Goal: Task Accomplishment & Management: Use online tool/utility

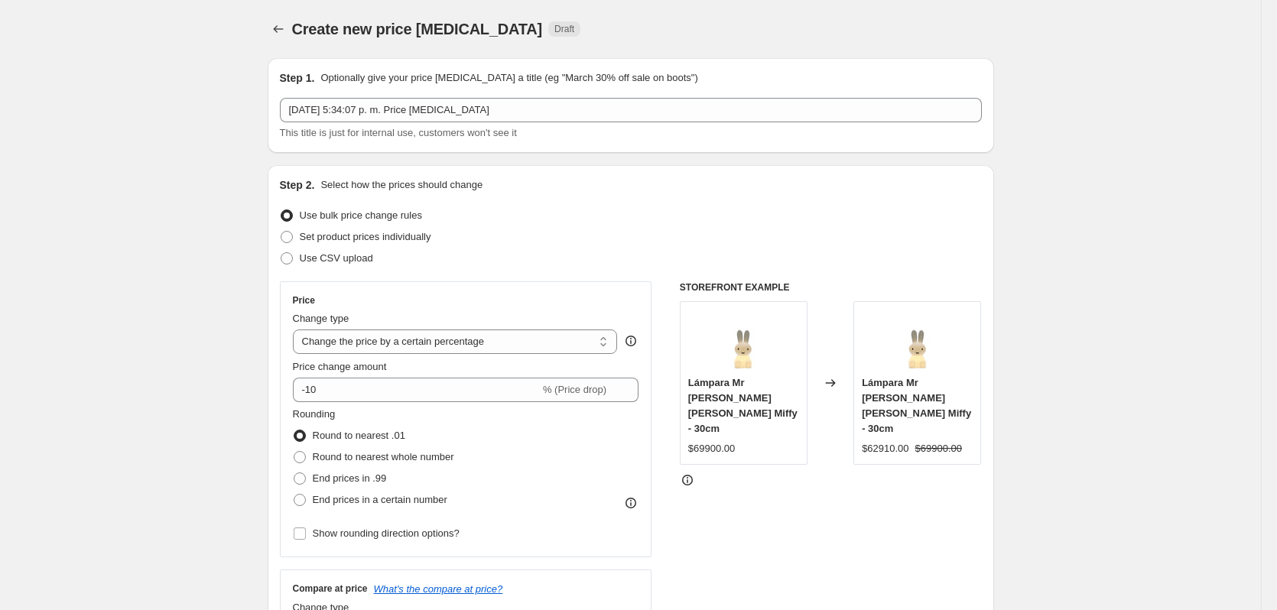
select select "percentage"
click at [345, 259] on span "Use CSV upload" at bounding box center [336, 257] width 73 height 11
click at [281, 253] on input "Use CSV upload" at bounding box center [281, 252] width 1 height 1
radio input "true"
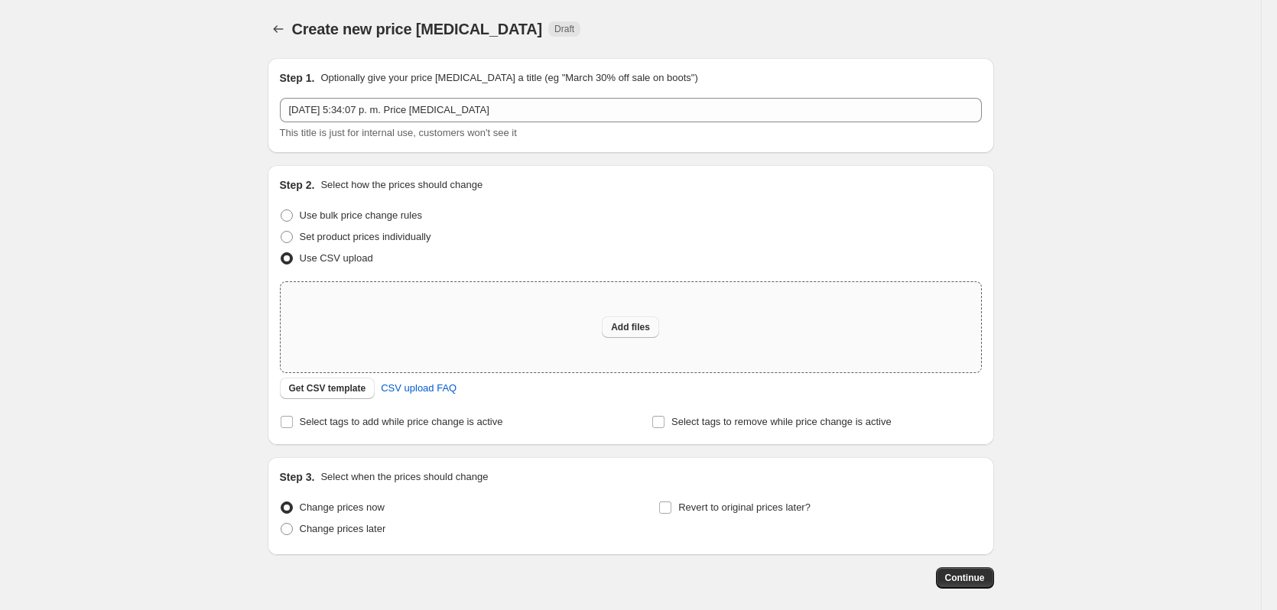
click at [633, 317] on button "Add files" at bounding box center [630, 327] width 57 height 21
type input "C:\fakepath\Precios Cyber Octubre 2025.csv"
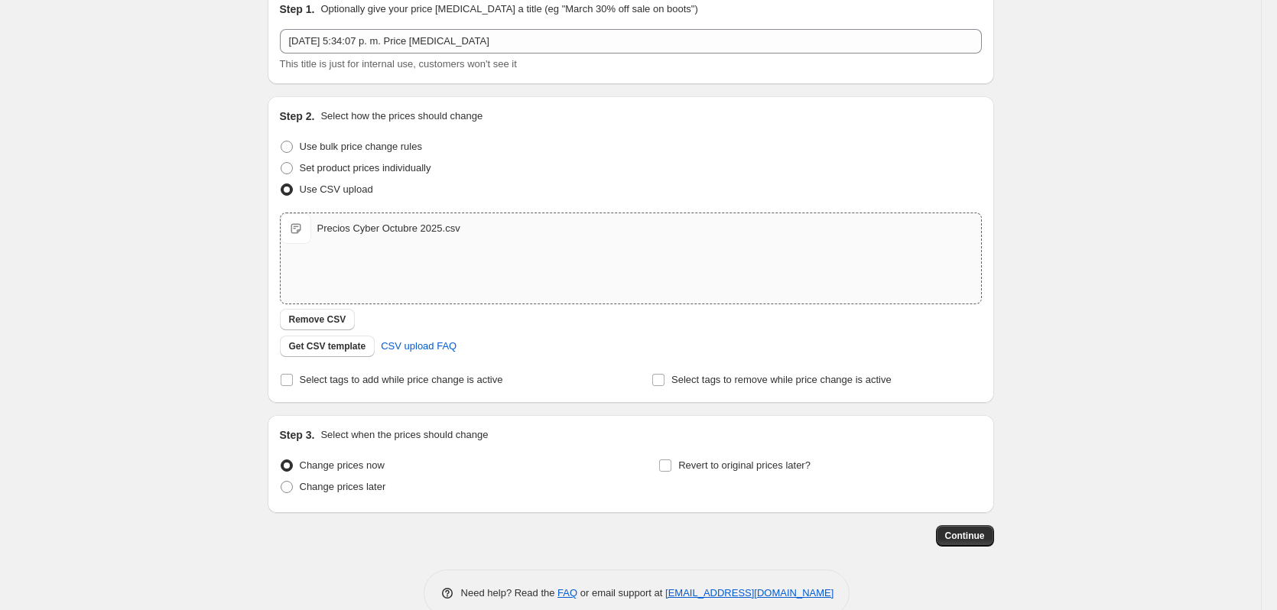
scroll to position [99, 0]
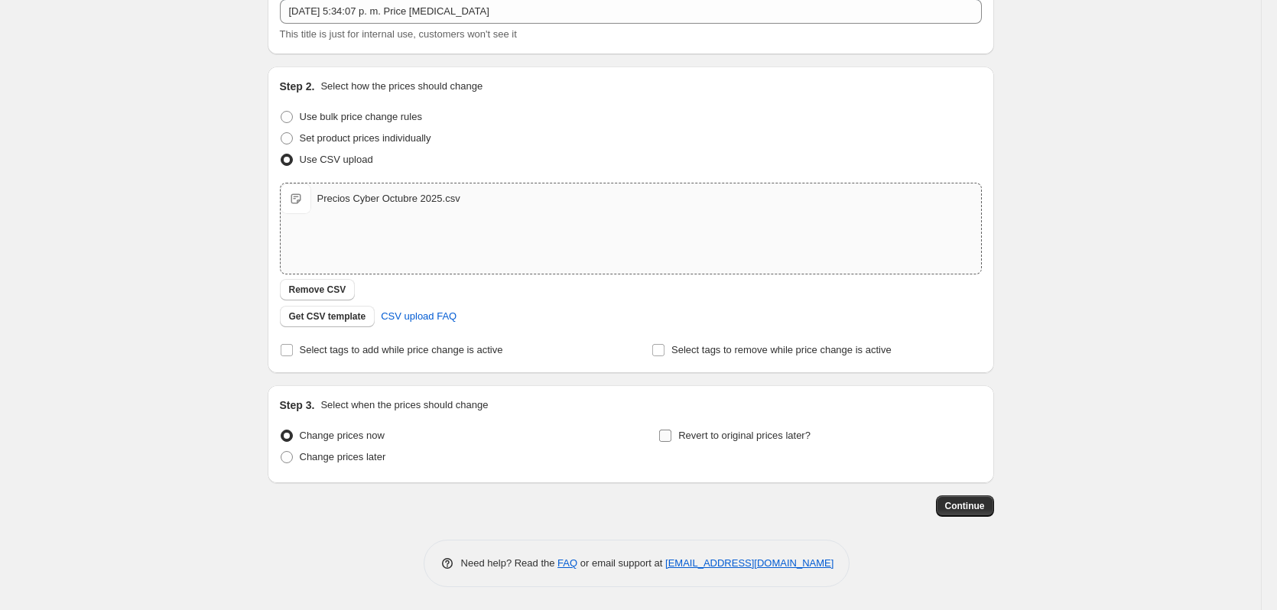
click at [665, 439] on input "Revert to original prices later?" at bounding box center [665, 436] width 12 height 12
checkbox input "true"
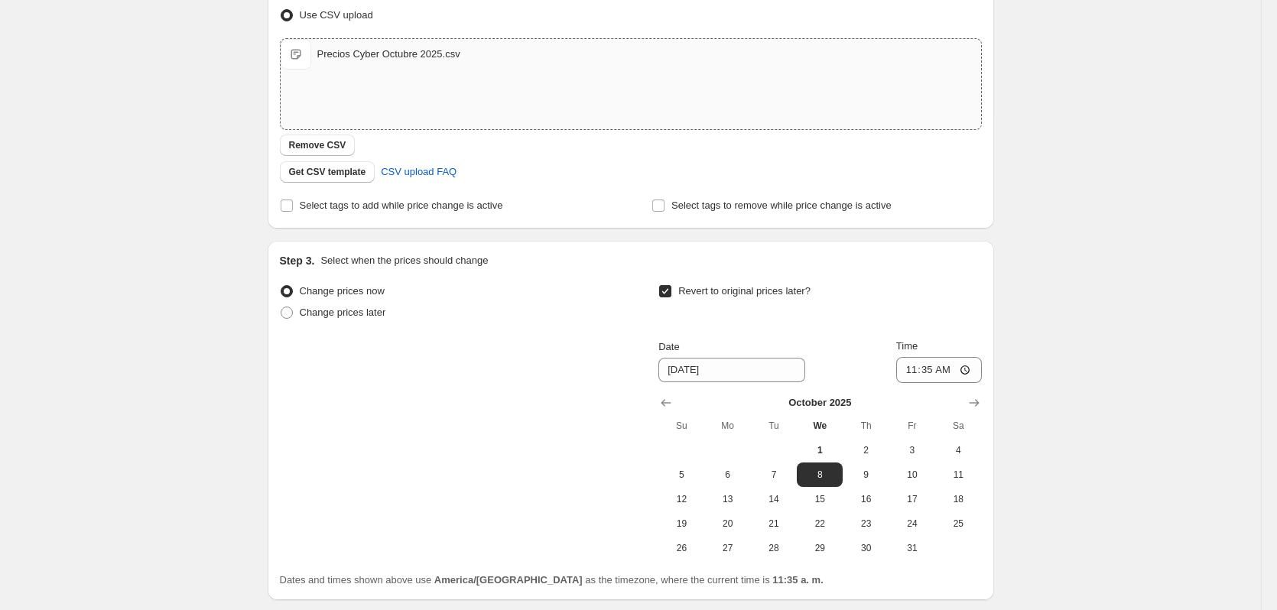
scroll to position [277, 0]
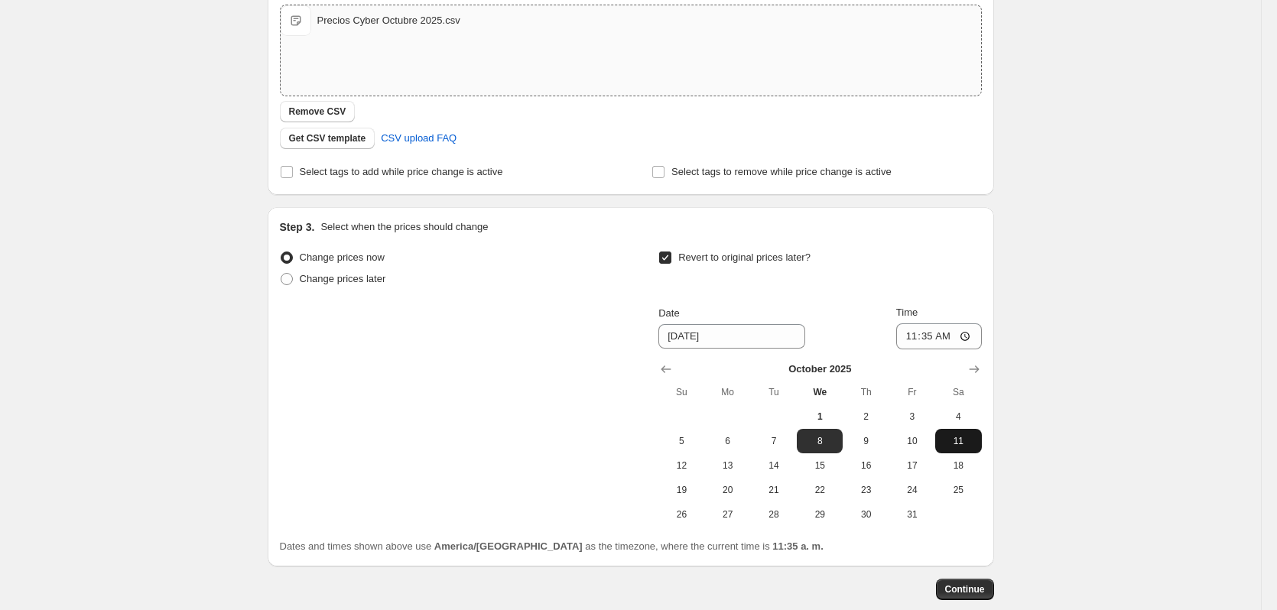
click at [962, 443] on span "11" at bounding box center [958, 441] width 34 height 12
type input "[DATE]"
click at [944, 335] on input "11:35" at bounding box center [939, 336] width 86 height 26
drag, startPoint x: 931, startPoint y: 336, endPoint x: 960, endPoint y: 336, distance: 29.8
click at [960, 336] on input "11:35" at bounding box center [939, 336] width 86 height 26
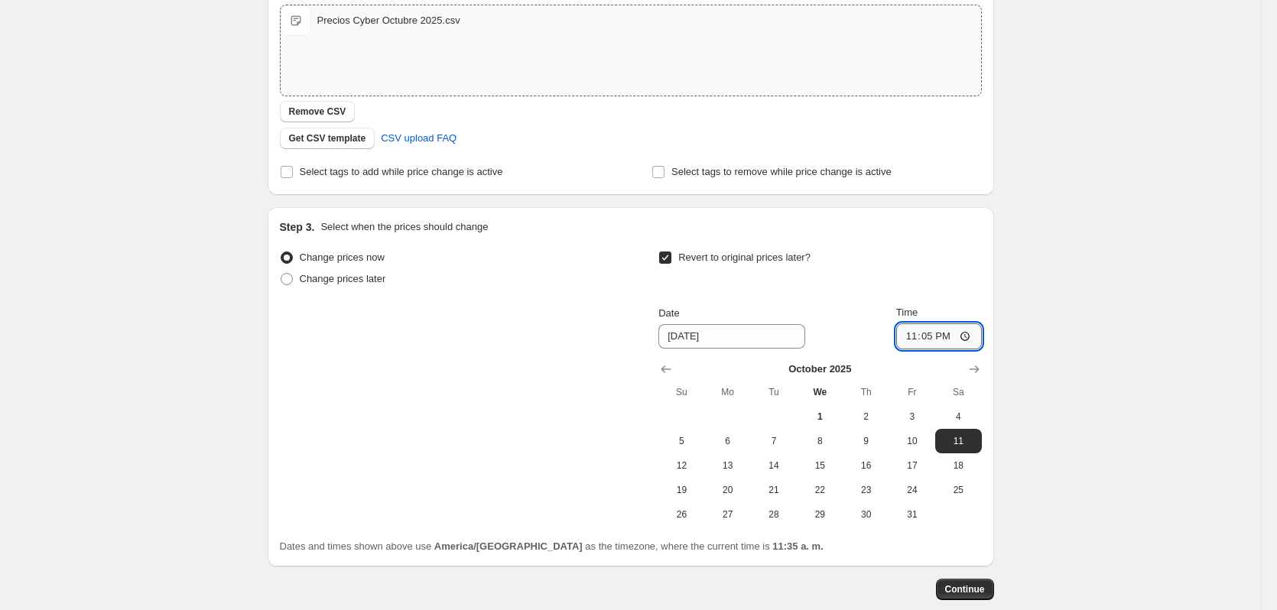
type input "23:59"
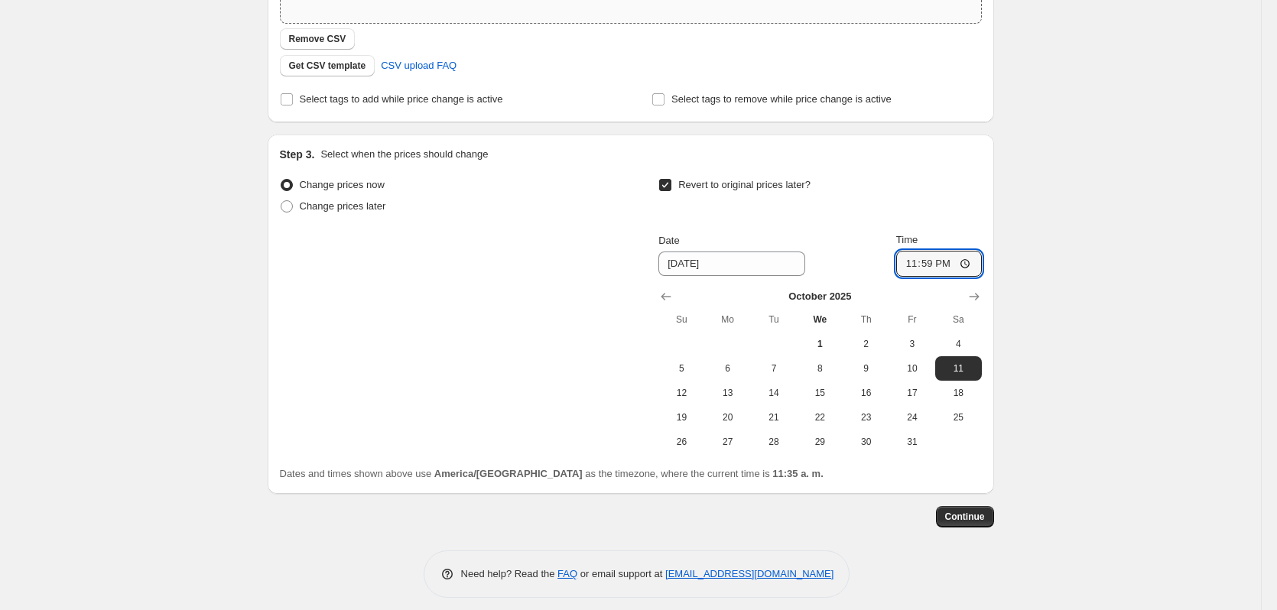
scroll to position [360, 0]
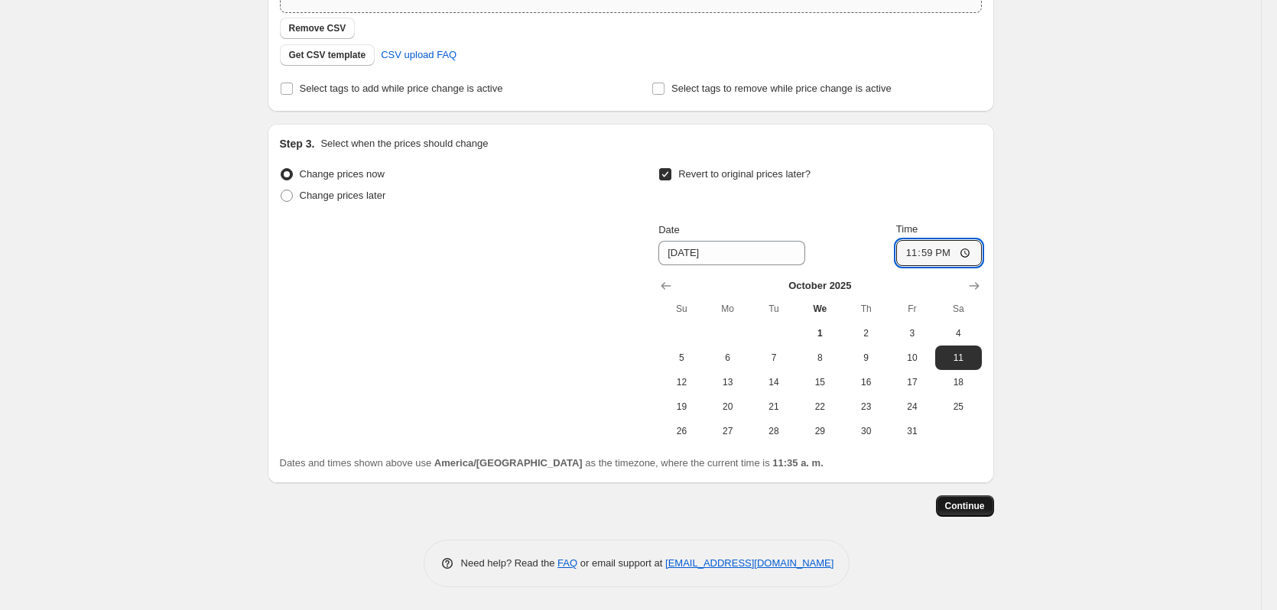
click at [983, 509] on span "Continue" at bounding box center [965, 506] width 40 height 12
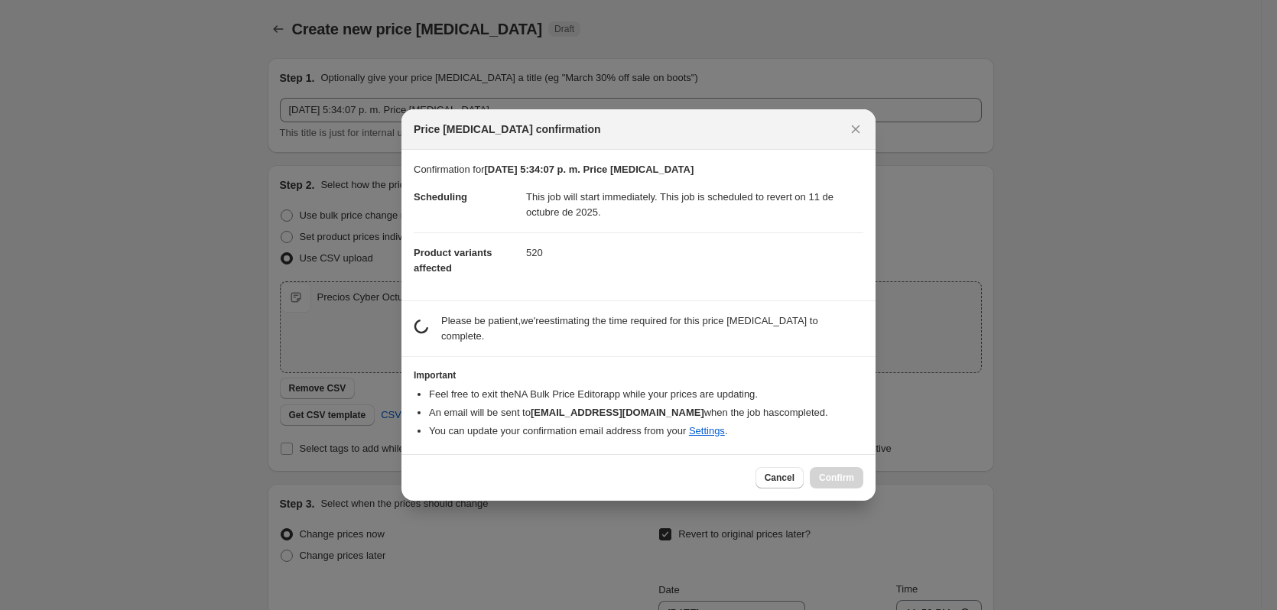
scroll to position [0, 0]
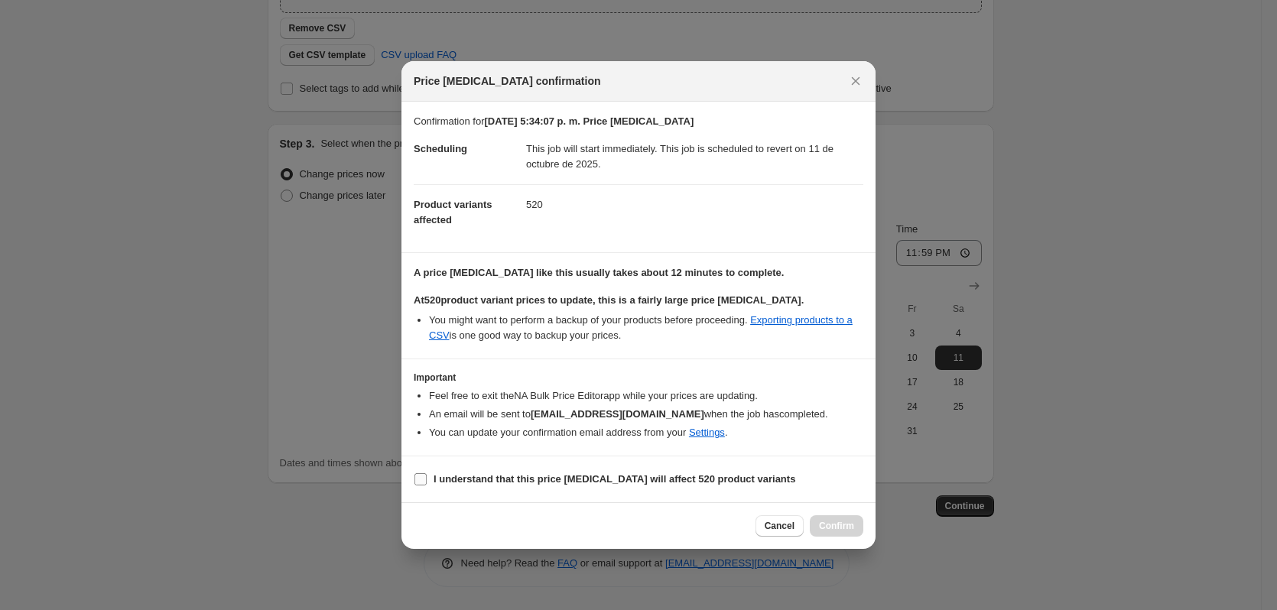
click at [427, 485] on label "I understand that this price [MEDICAL_DATA] will affect 520 product variants" at bounding box center [605, 479] width 382 height 21
click at [427, 485] on input "I understand that this price [MEDICAL_DATA] will affect 520 product variants" at bounding box center [420, 479] width 12 height 12
checkbox input "true"
click at [845, 531] on span "Confirm" at bounding box center [836, 526] width 35 height 12
